Goal: Task Accomplishment & Management: Manage account settings

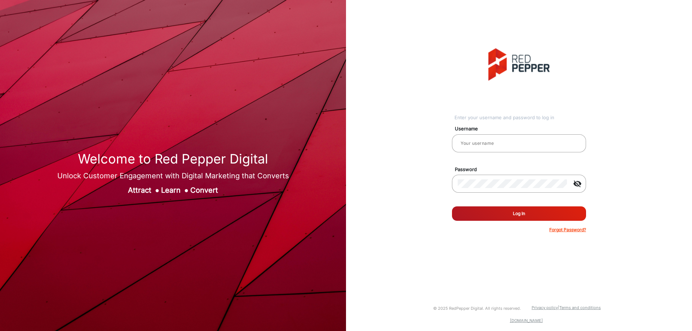
type input "[PERSON_NAME]"
click at [521, 212] on button "Log In" at bounding box center [519, 214] width 134 height 14
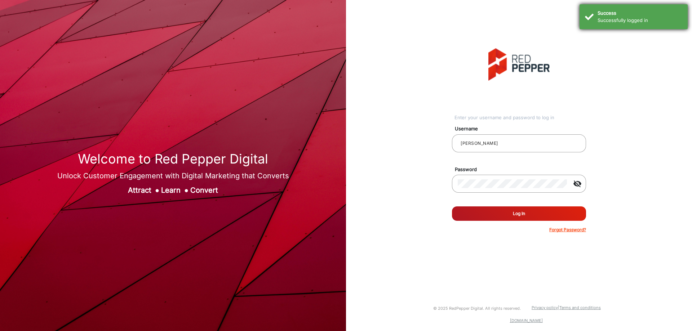
click at [647, 9] on div "Success Successfully logged in" at bounding box center [634, 16] width 108 height 25
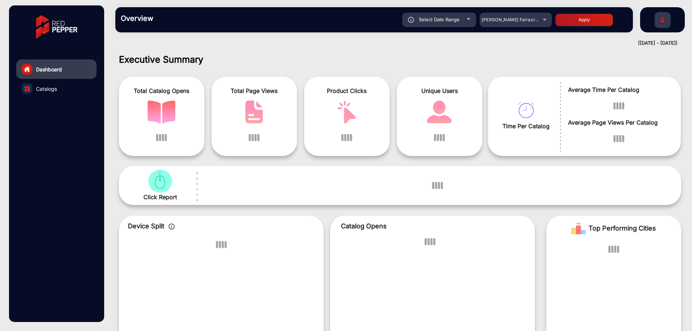
scroll to position [5, 0]
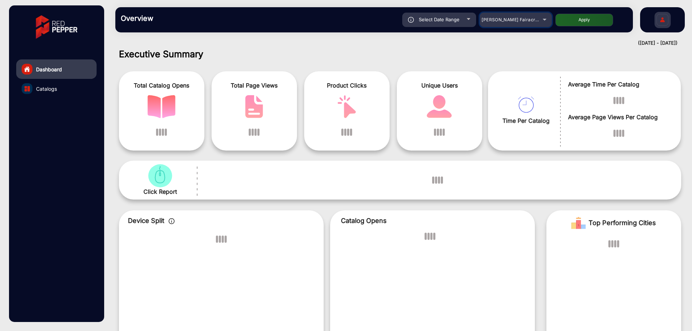
click at [534, 17] on span "[PERSON_NAME] Fairacre Farms" at bounding box center [517, 19] width 71 height 5
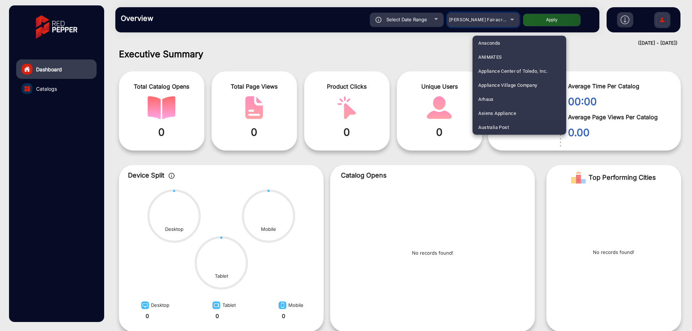
scroll to position [0, 0]
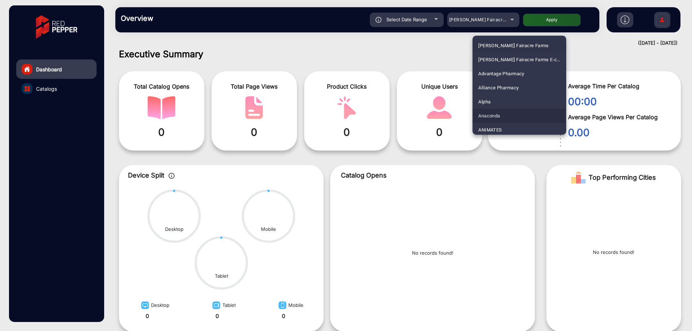
click at [502, 115] on mat-option "Anaconda" at bounding box center [520, 116] width 94 height 14
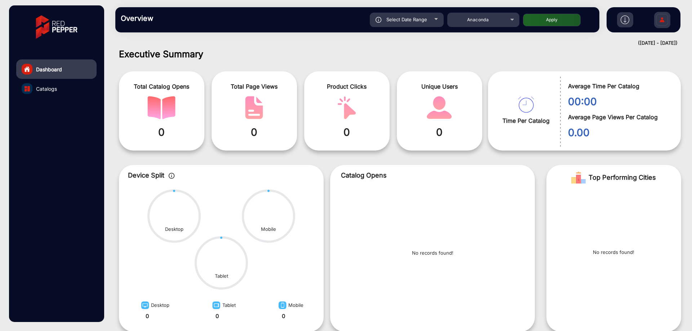
click at [576, 22] on button "Apply" at bounding box center [552, 20] width 58 height 13
type input "[DATE]"
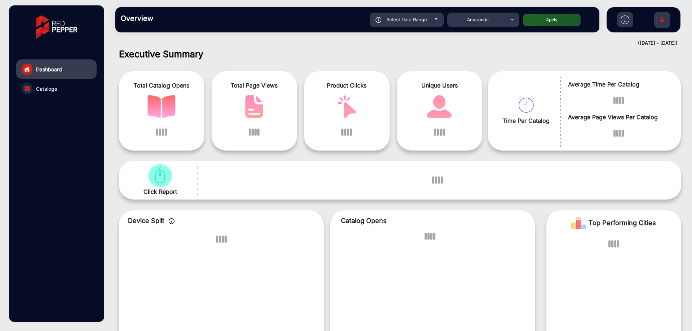
click at [569, 22] on button "Apply" at bounding box center [552, 20] width 58 height 13
type input "[DATE]"
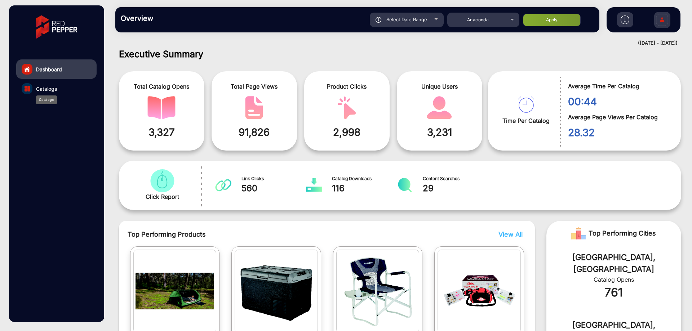
click at [37, 89] on span "Catalogs" at bounding box center [46, 89] width 21 height 8
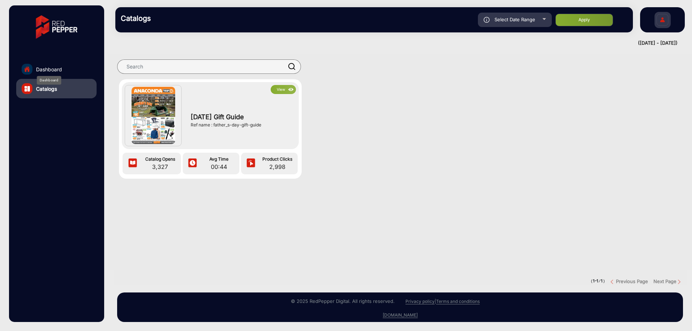
click at [58, 70] on span "Dashboard" at bounding box center [49, 70] width 26 height 8
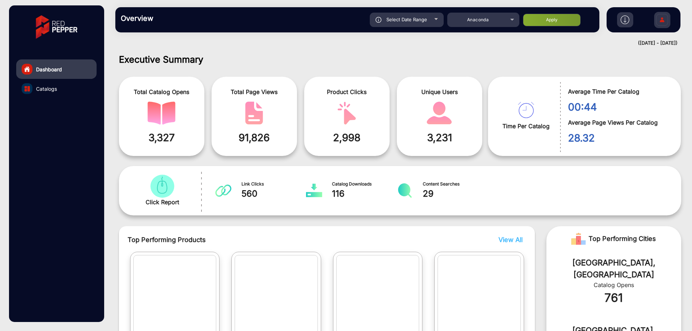
scroll to position [5, 0]
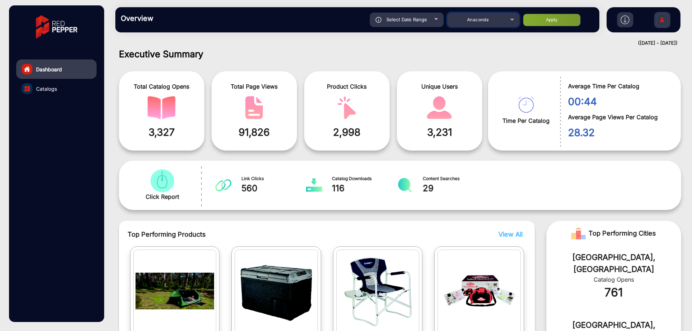
click at [479, 22] on span "Anaconda" at bounding box center [478, 19] width 22 height 5
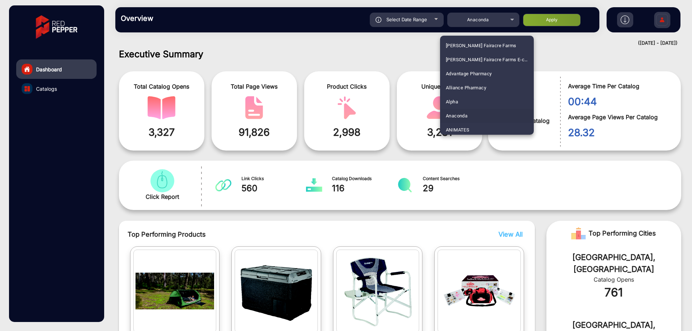
click at [482, 113] on mat-option "Anaconda" at bounding box center [487, 116] width 94 height 14
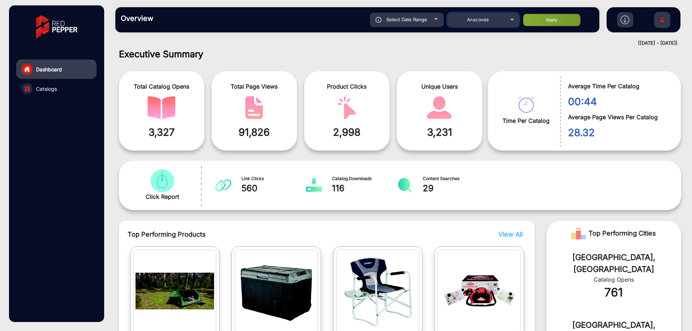
click at [477, 25] on mat-select "Anaconda" at bounding box center [484, 20] width 72 height 14
click at [412, 15] on div "Select Date Range" at bounding box center [407, 20] width 74 height 14
type input "[DATE]"
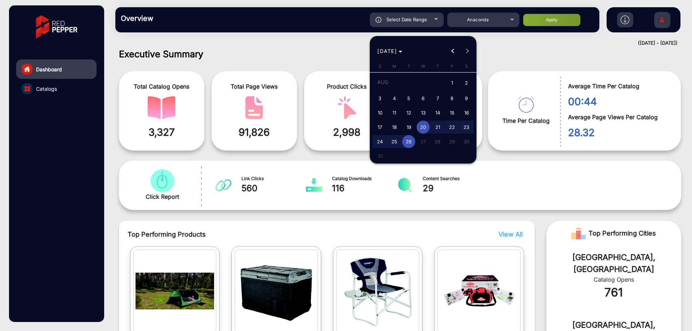
drag, startPoint x: 450, startPoint y: 78, endPoint x: 439, endPoint y: 107, distance: 30.8
click at [450, 79] on span "1" at bounding box center [452, 83] width 13 height 15
type input "[DATE]"
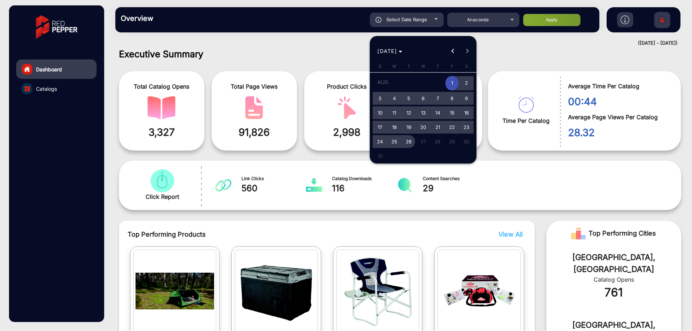
click at [413, 140] on span "26" at bounding box center [408, 141] width 13 height 13
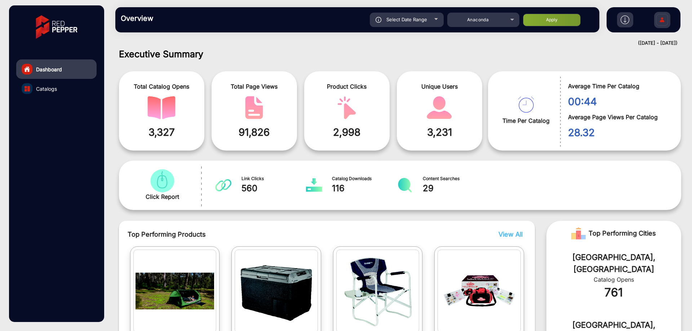
type input "[DATE]"
click at [424, 16] on div "Select Date Range" at bounding box center [407, 20] width 74 height 14
type input "[DATE]"
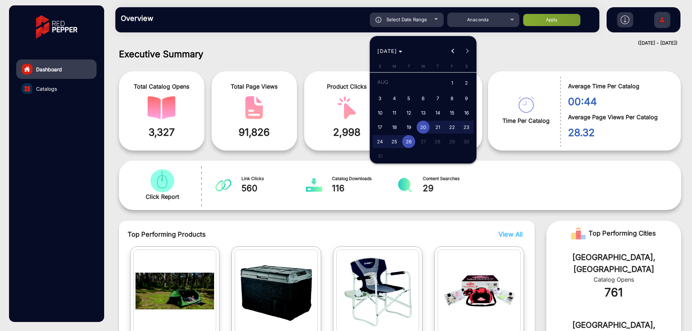
click at [451, 81] on span "1" at bounding box center [452, 83] width 13 height 15
type input "[DATE]"
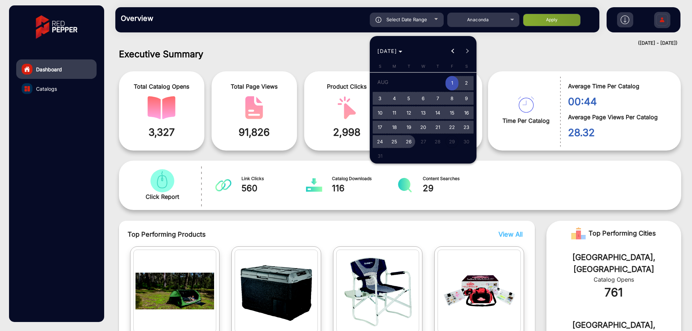
click at [413, 142] on span "26" at bounding box center [408, 141] width 13 height 13
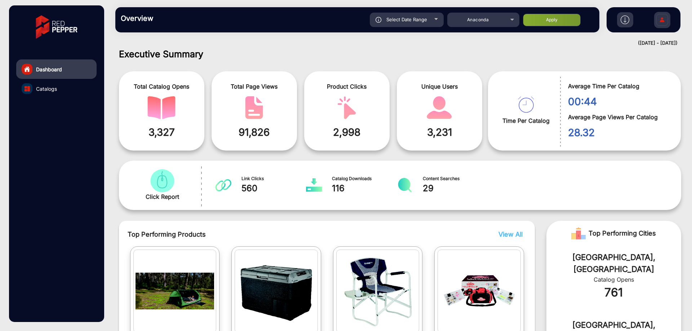
type input "[DATE]"
click at [551, 20] on button "Apply" at bounding box center [552, 20] width 58 height 13
type input "[DATE]"
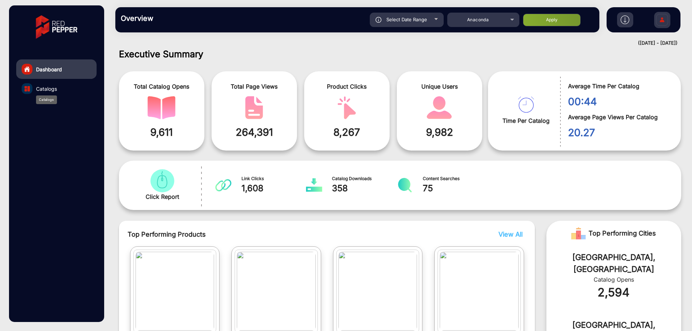
click at [49, 87] on span "Catalogs" at bounding box center [46, 89] width 21 height 8
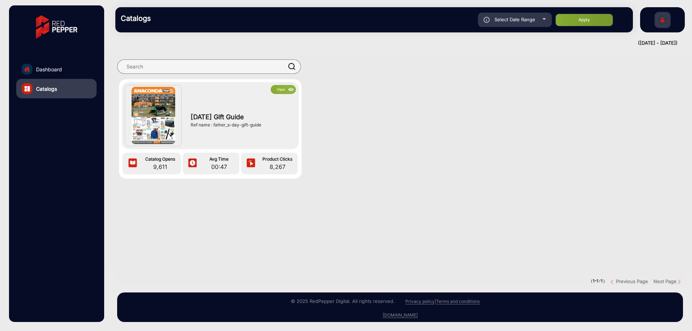
click at [286, 88] on button "View" at bounding box center [283, 89] width 25 height 9
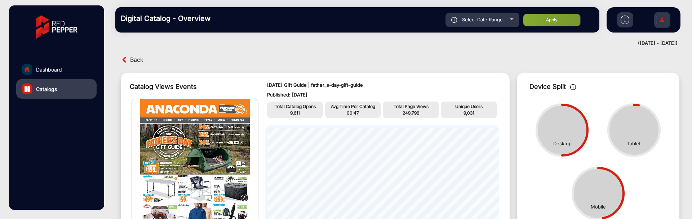
click at [621, 15] on div at bounding box center [625, 19] width 16 height 15
click at [624, 20] on img at bounding box center [625, 20] width 9 height 9
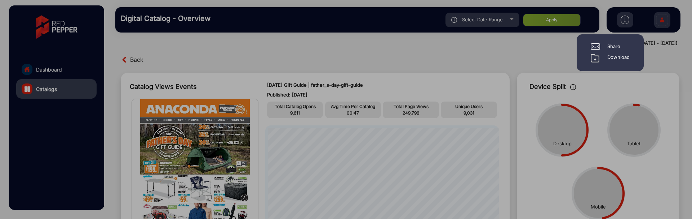
click at [621, 59] on div "Download" at bounding box center [619, 58] width 22 height 9
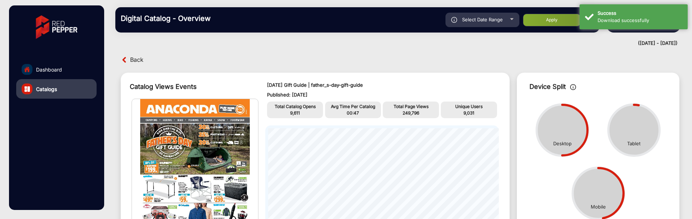
click at [75, 67] on link "Dashboard" at bounding box center [56, 69] width 80 height 19
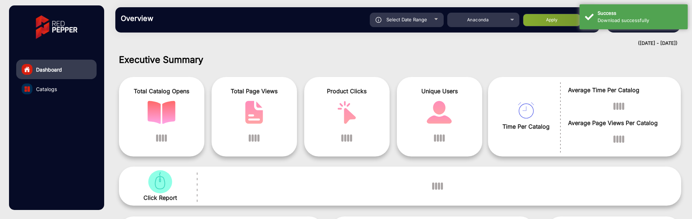
scroll to position [5, 0]
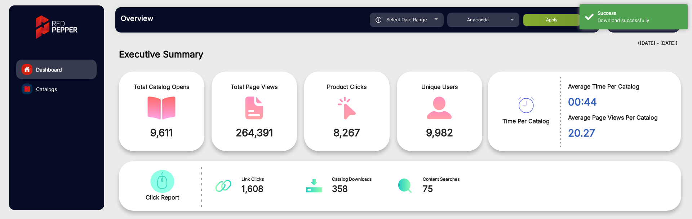
drag, startPoint x: 484, startPoint y: 28, endPoint x: 484, endPoint y: 23, distance: 5.0
click at [484, 25] on div "Overview Reports Understand what makes your customers tick and learn how they a…" at bounding box center [357, 19] width 484 height 25
click at [484, 23] on div "Anaconda" at bounding box center [478, 20] width 58 height 9
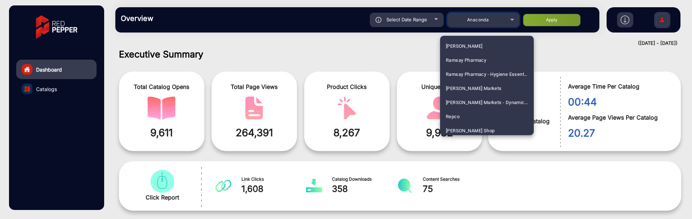
scroll to position [1779, 0]
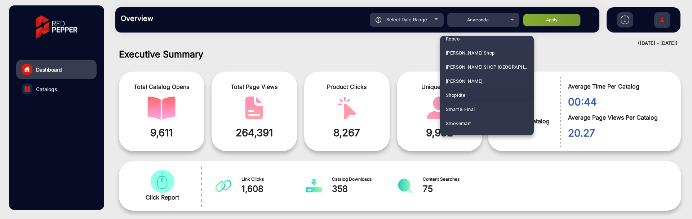
click at [477, 97] on mat-option "ShopRite" at bounding box center [487, 95] width 94 height 14
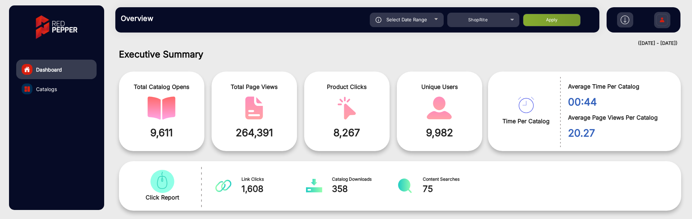
click at [549, 17] on button "Apply" at bounding box center [552, 20] width 58 height 13
type input "[DATE]"
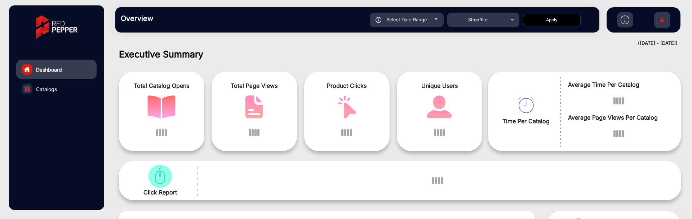
click at [430, 17] on div "Select Date Range" at bounding box center [407, 20] width 74 height 14
type input "[DATE]"
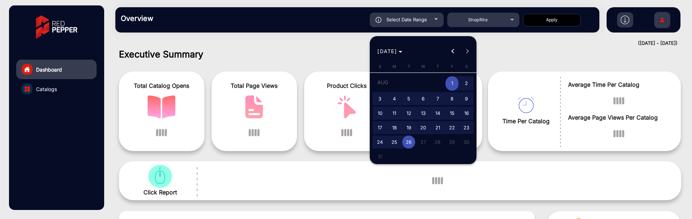
click at [559, 59] on div at bounding box center [346, 109] width 692 height 219
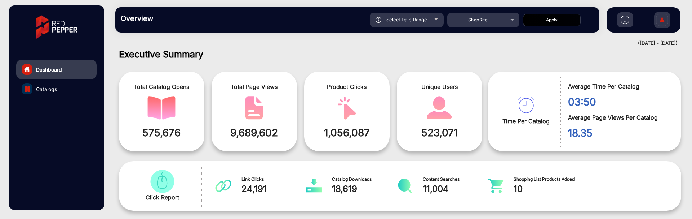
click at [64, 89] on link "Catalogs" at bounding box center [56, 88] width 80 height 19
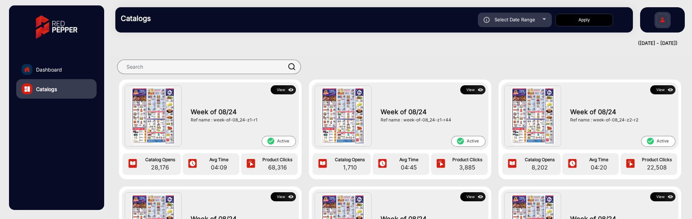
click at [287, 93] on img at bounding box center [291, 90] width 8 height 8
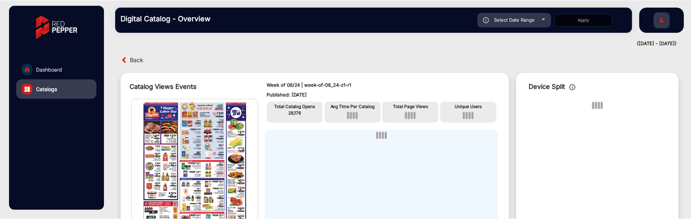
scroll to position [5, 0]
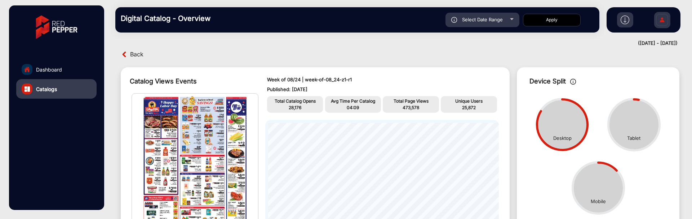
click at [668, 21] on img at bounding box center [662, 20] width 15 height 25
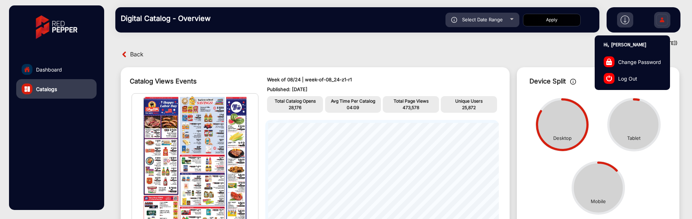
click at [626, 76] on span "Log Out" at bounding box center [628, 78] width 19 height 8
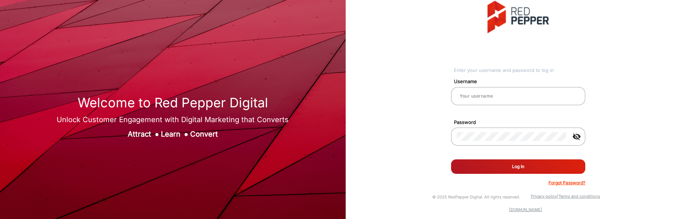
type input "[PERSON_NAME]"
